Goal: Task Accomplishment & Management: Use online tool/utility

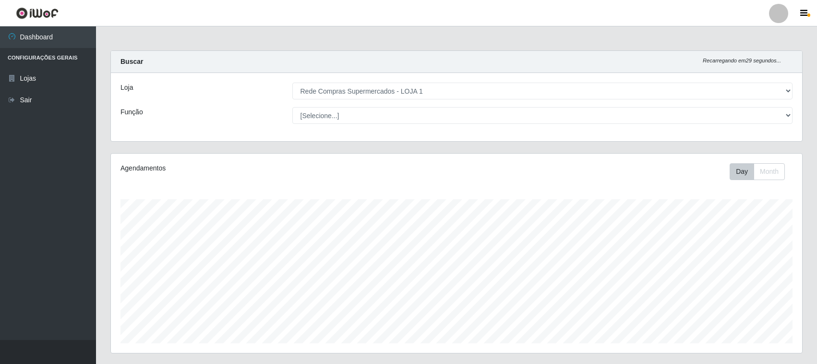
select select "158"
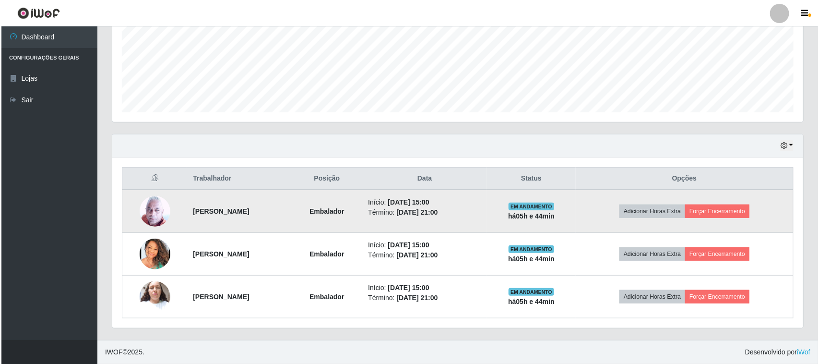
scroll to position [200, 691]
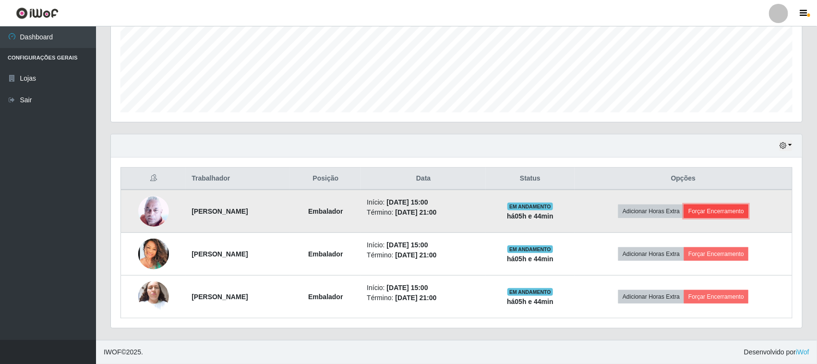
click at [726, 207] on button "Forçar Encerramento" at bounding box center [716, 210] width 64 height 13
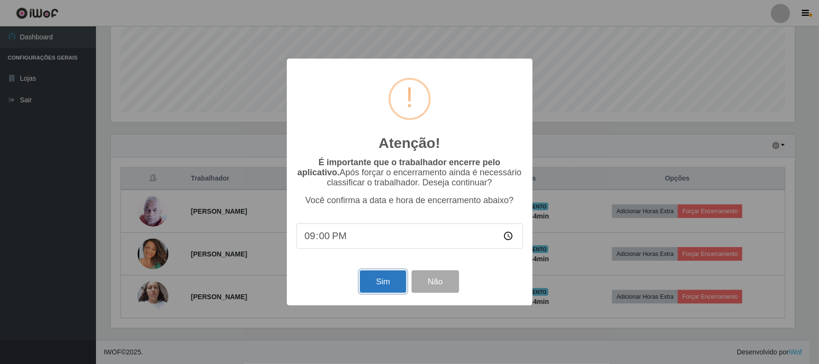
click at [366, 283] on button "Sim" at bounding box center [383, 281] width 47 height 23
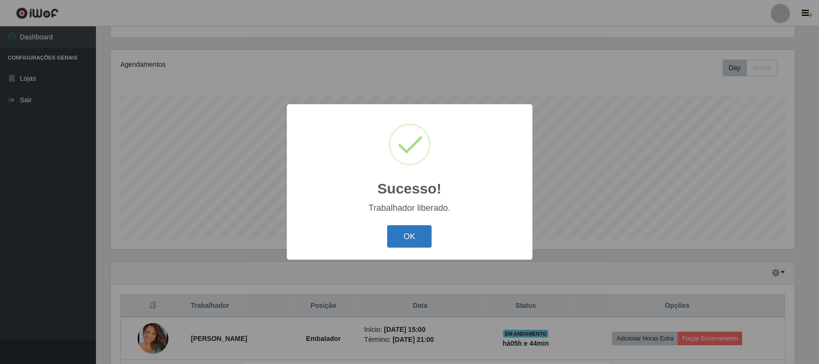
click at [409, 228] on button "OK" at bounding box center [409, 236] width 45 height 23
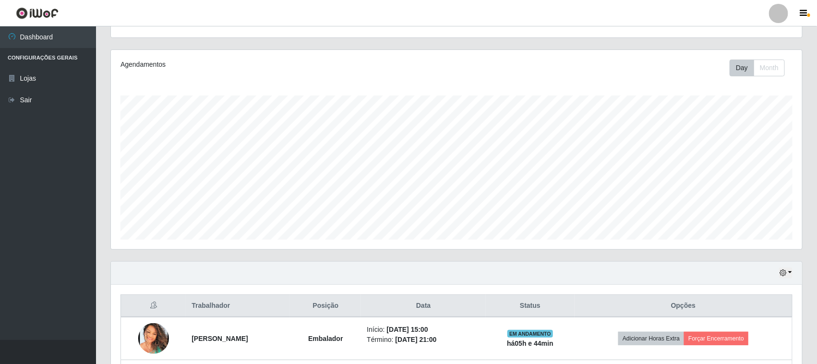
scroll to position [189, 0]
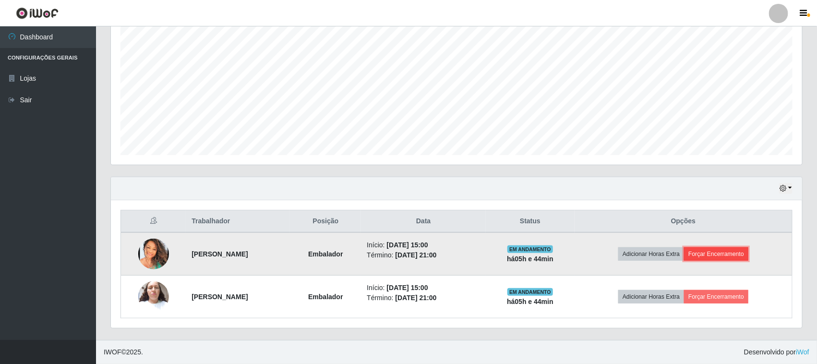
click at [722, 253] on button "Forçar Encerramento" at bounding box center [716, 253] width 64 height 13
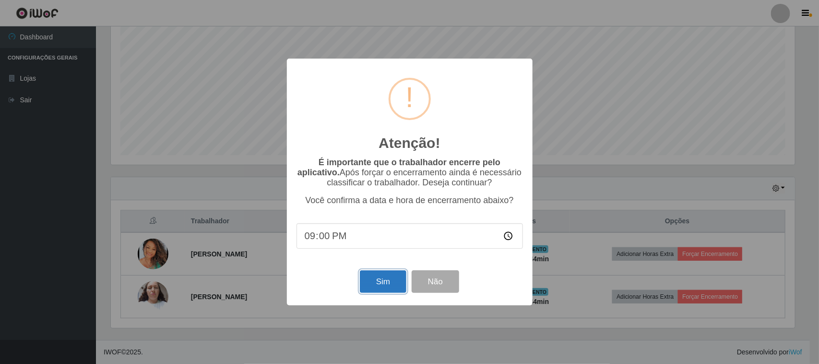
click at [387, 279] on button "Sim" at bounding box center [383, 281] width 47 height 23
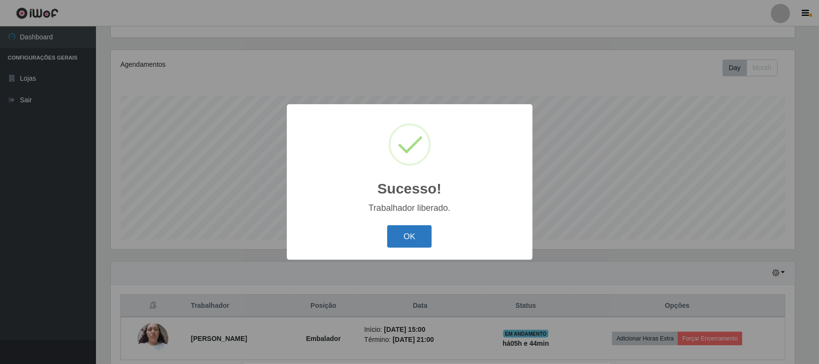
click at [413, 243] on button "OK" at bounding box center [409, 236] width 45 height 23
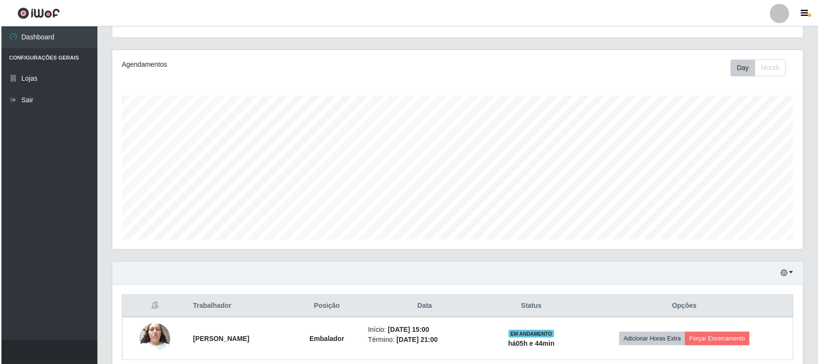
scroll to position [146, 0]
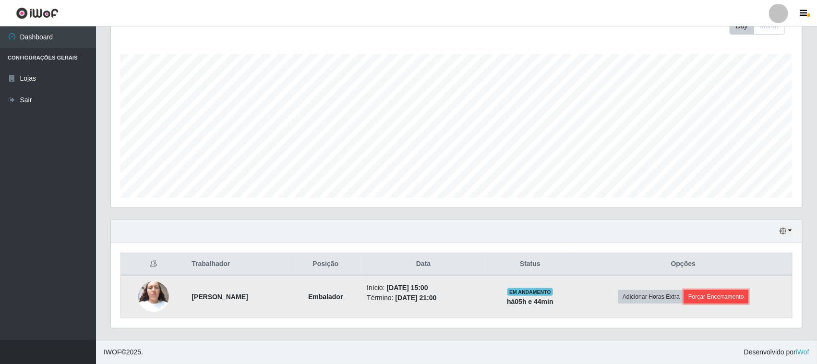
click at [717, 299] on button "Forçar Encerramento" at bounding box center [716, 296] width 64 height 13
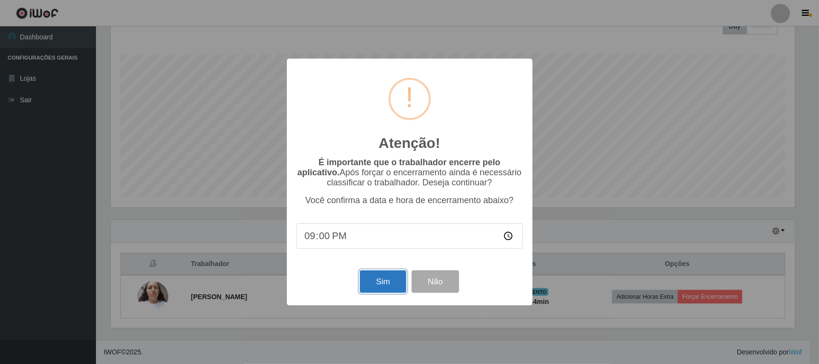
click at [394, 288] on button "Sim" at bounding box center [383, 281] width 47 height 23
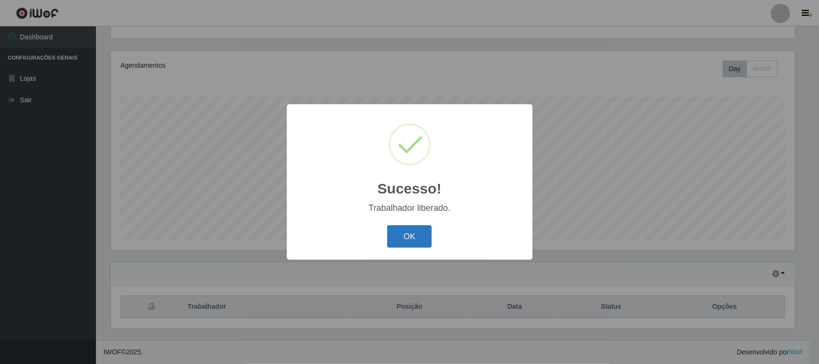
click at [408, 230] on button "OK" at bounding box center [409, 236] width 45 height 23
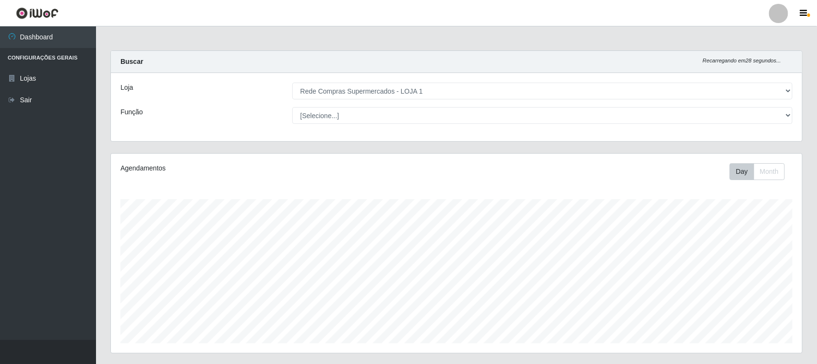
scroll to position [104, 0]
